Goal: Find contact information: Find contact information

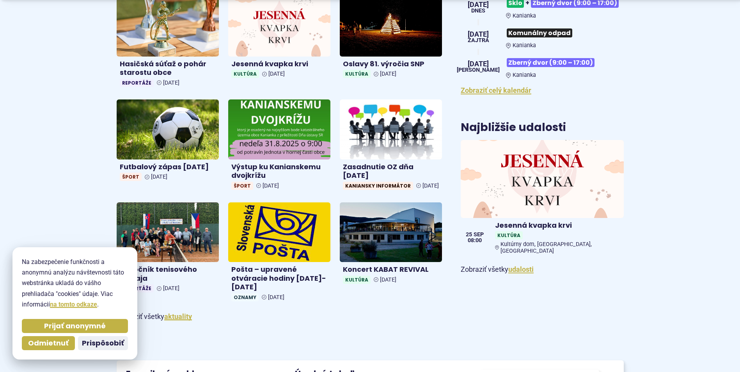
scroll to position [390, 0]
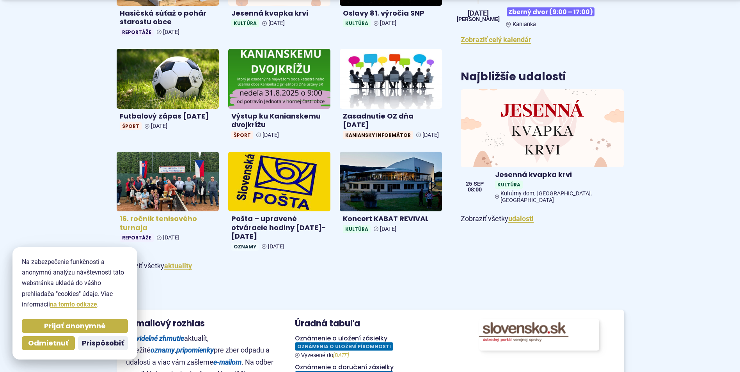
click at [133, 197] on img at bounding box center [168, 181] width 118 height 69
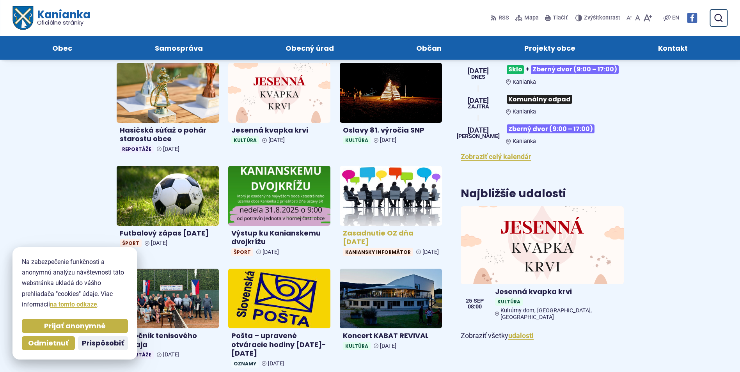
scroll to position [234, 0]
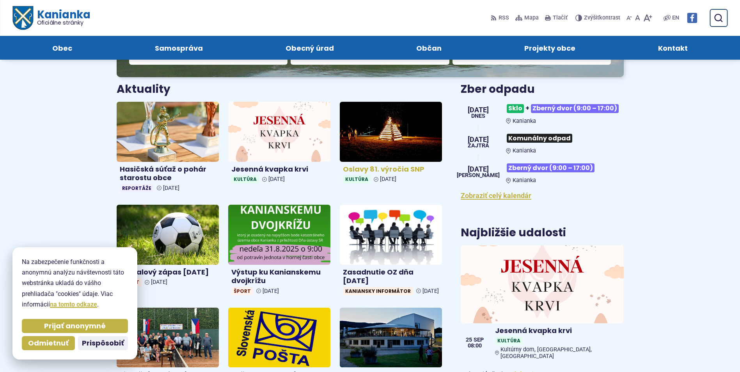
click at [368, 130] on img at bounding box center [391, 131] width 118 height 69
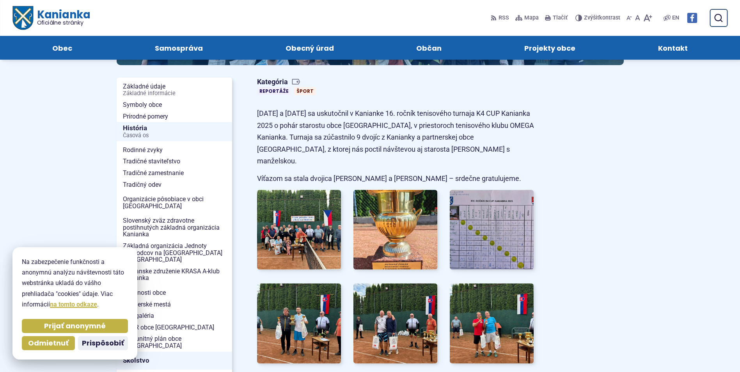
scroll to position [39, 0]
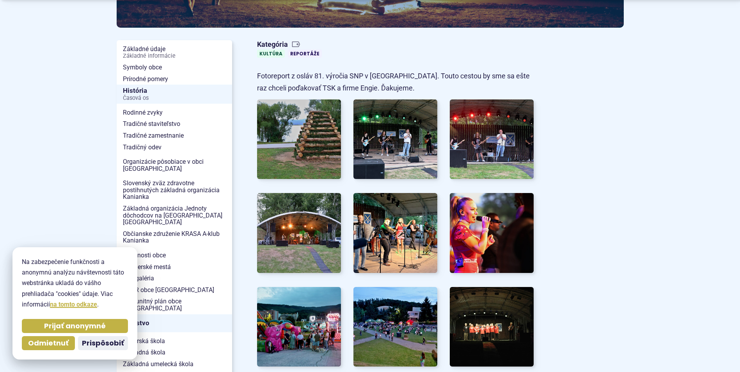
scroll to position [156, 0]
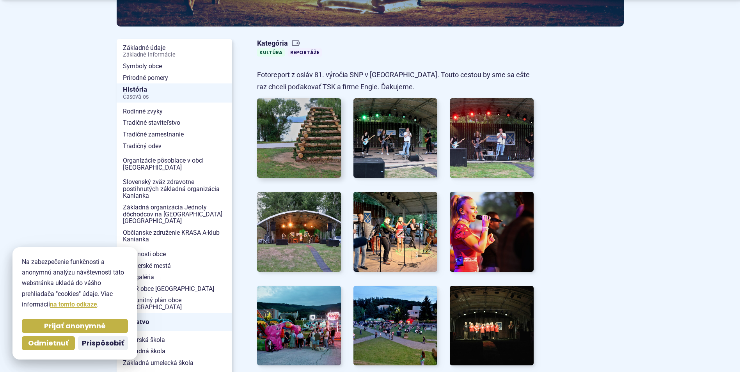
click at [299, 146] on img at bounding box center [299, 138] width 93 height 88
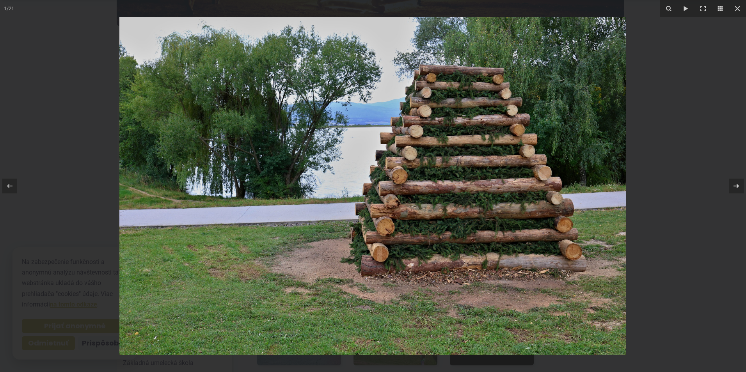
click at [736, 183] on icon at bounding box center [736, 186] width 9 height 9
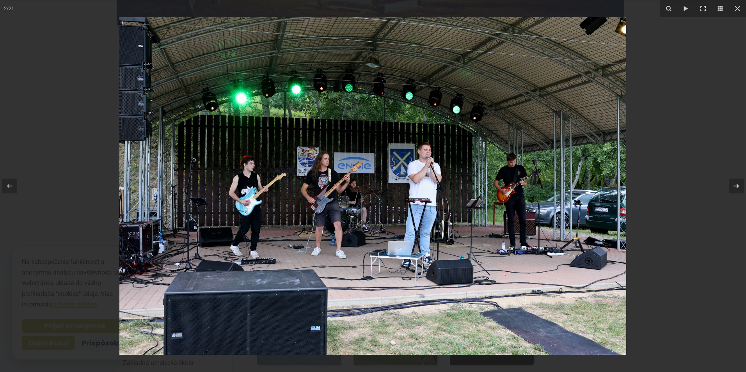
click at [736, 183] on icon at bounding box center [736, 186] width 9 height 9
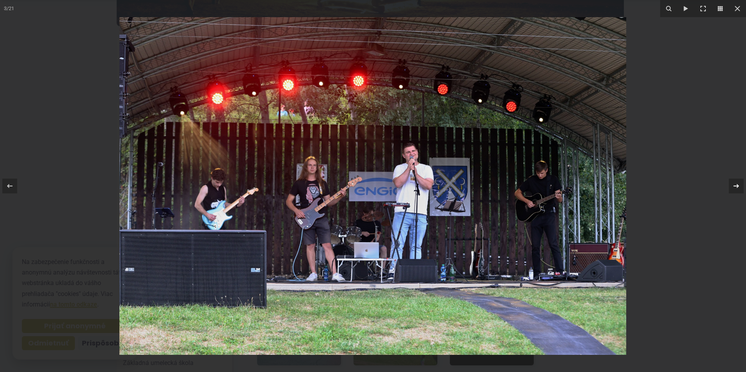
click at [736, 183] on icon at bounding box center [736, 186] width 9 height 9
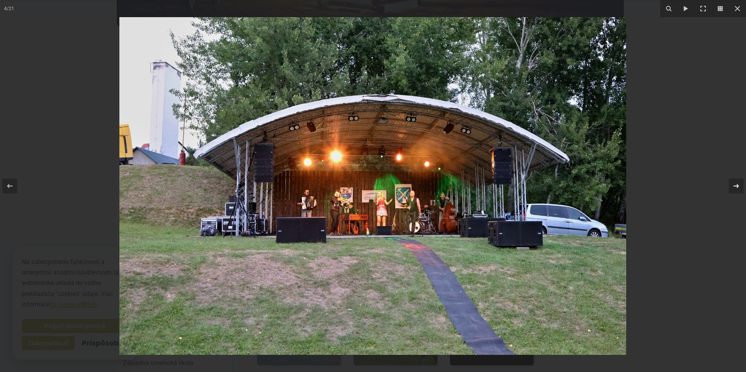
click at [736, 183] on icon at bounding box center [736, 186] width 9 height 9
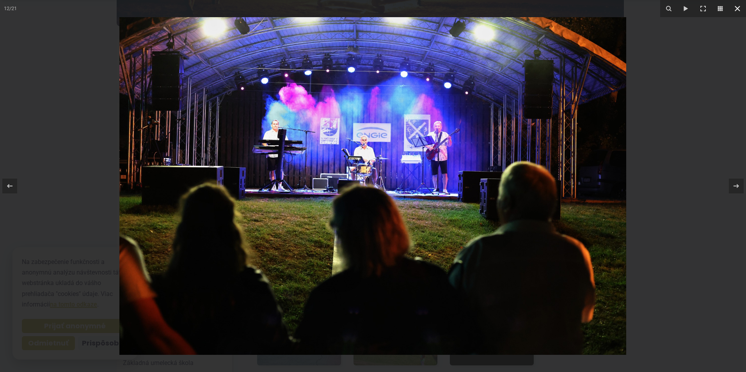
click at [739, 10] on icon at bounding box center [737, 8] width 5 height 5
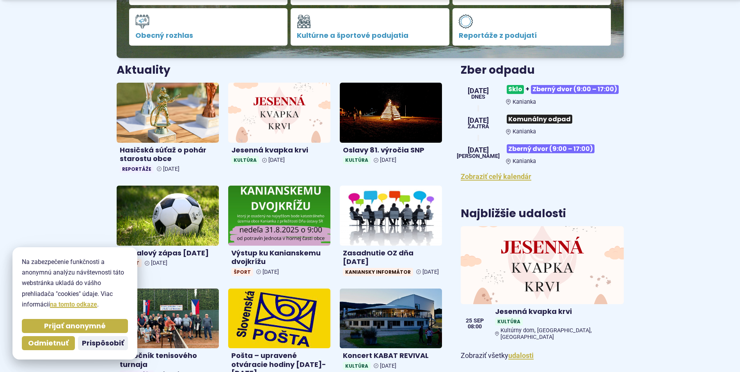
scroll to position [273, 0]
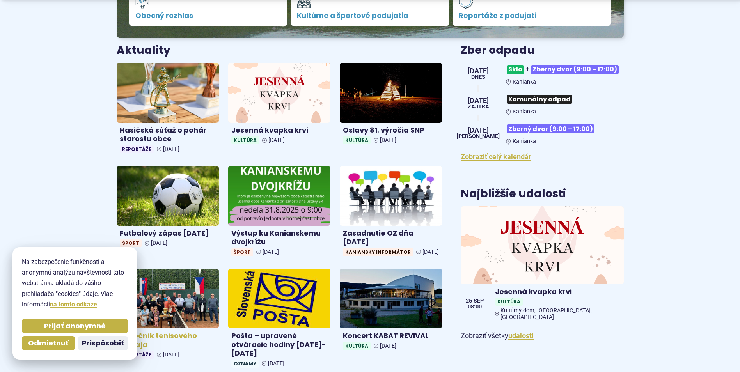
click at [194, 311] on img at bounding box center [168, 298] width 118 height 69
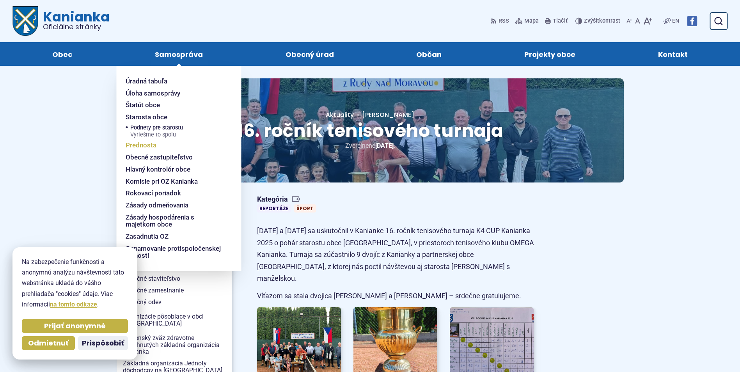
click at [145, 144] on span "Prednosta" at bounding box center [141, 145] width 31 height 12
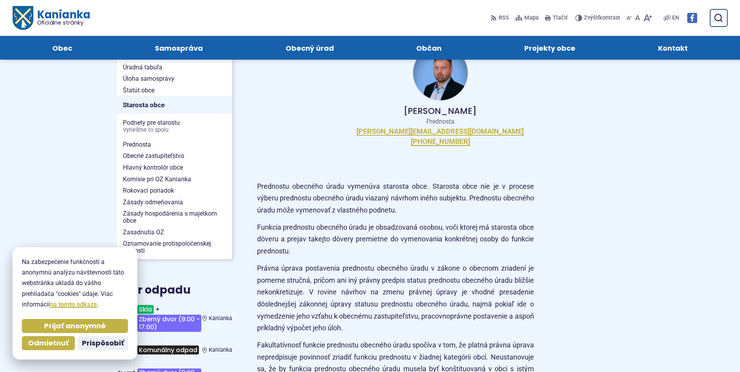
scroll to position [78, 0]
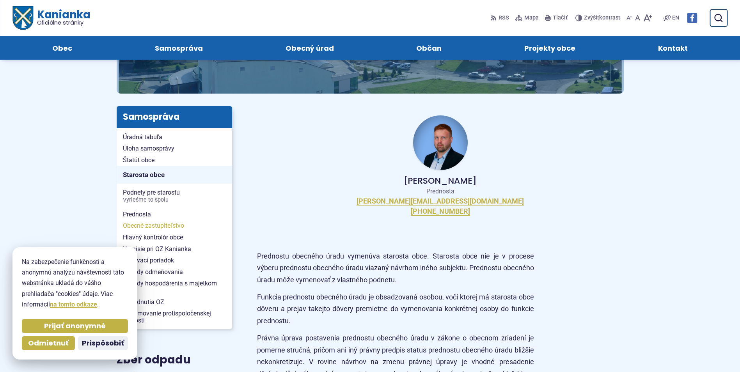
click at [144, 226] on span "Obecné zastupiteľstvo" at bounding box center [174, 226] width 103 height 12
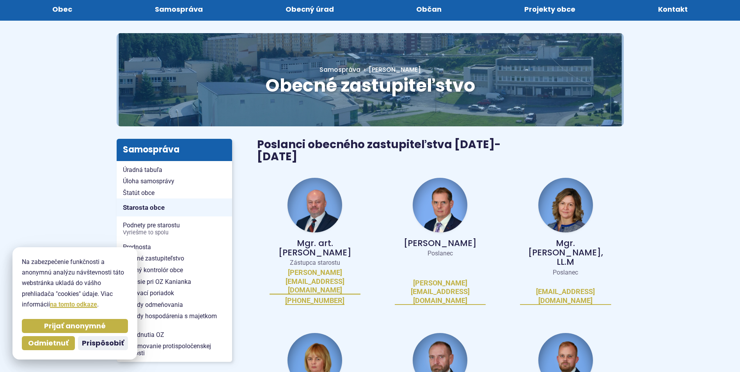
scroll to position [117, 0]
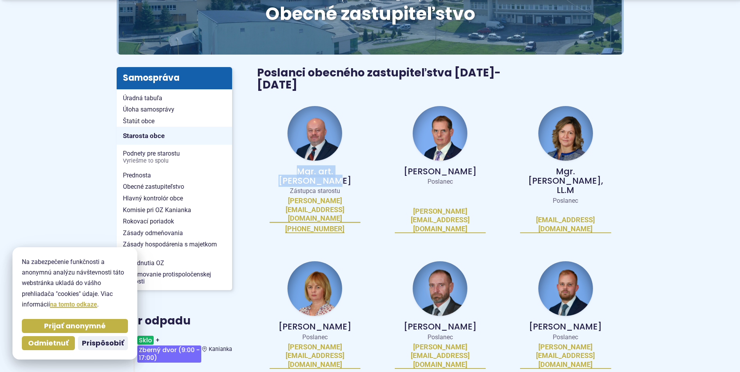
drag, startPoint x: 269, startPoint y: 158, endPoint x: 359, endPoint y: 162, distance: 89.9
click at [359, 162] on div "Mgr. art. [PERSON_NAME] Zástupca starostu [PERSON_NAME][EMAIL_ADDRESS][DOMAIN_N…" at bounding box center [315, 170] width 116 height 146
copy p "Mgr. art. [PERSON_NAME]"
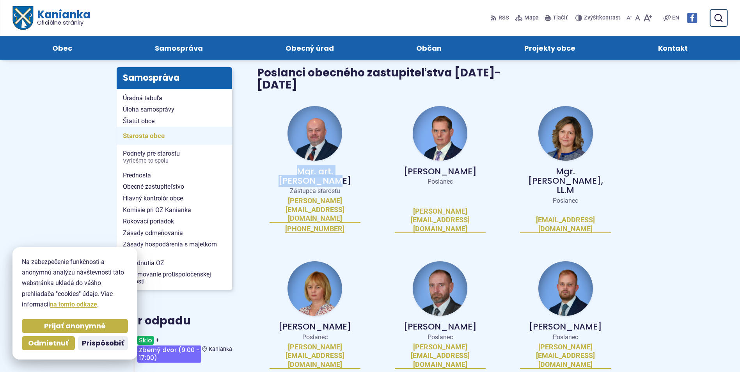
scroll to position [0, 0]
